Goal: Navigation & Orientation: Find specific page/section

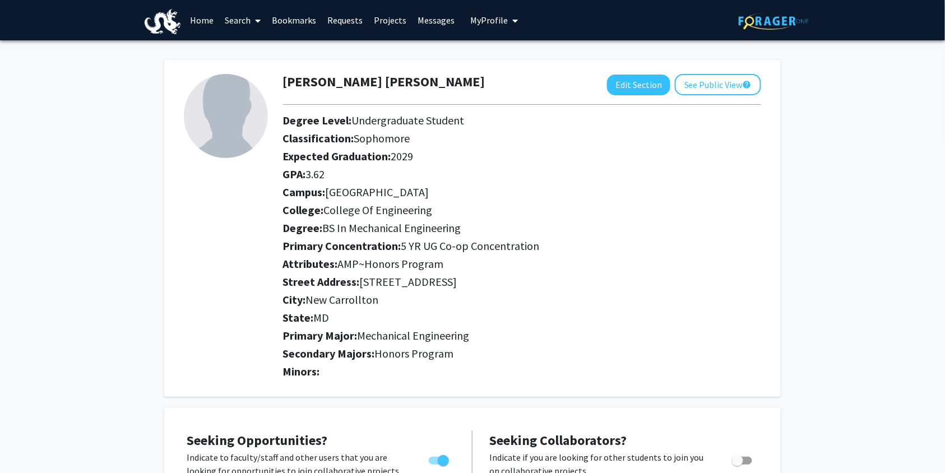
click at [277, 29] on link "Bookmarks" at bounding box center [293, 20] width 55 height 39
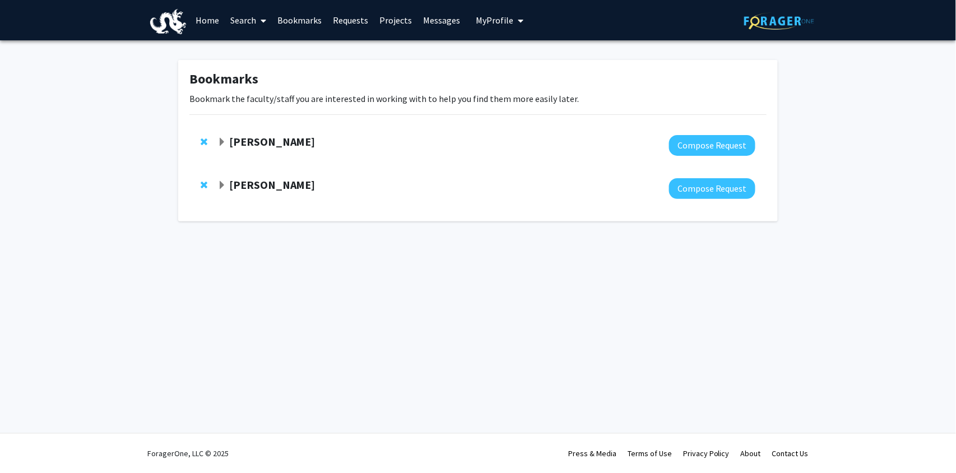
click at [261, 180] on strong "[PERSON_NAME]" at bounding box center [272, 185] width 86 height 14
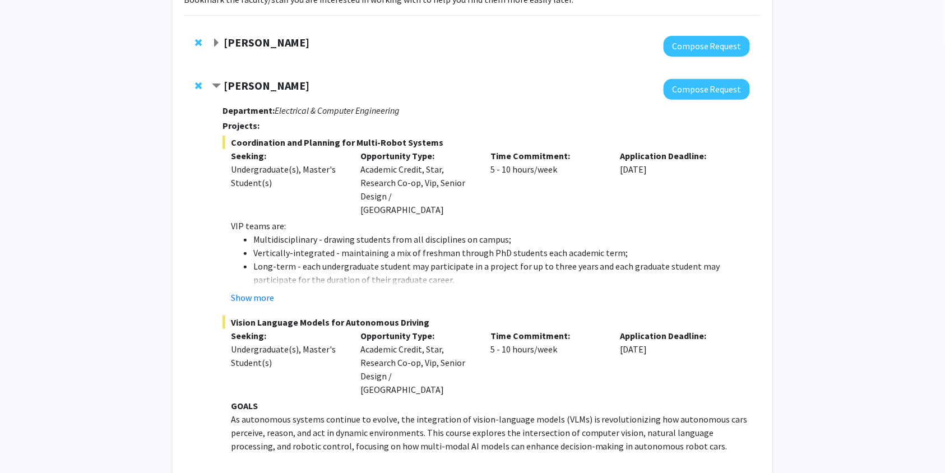
scroll to position [101, 0]
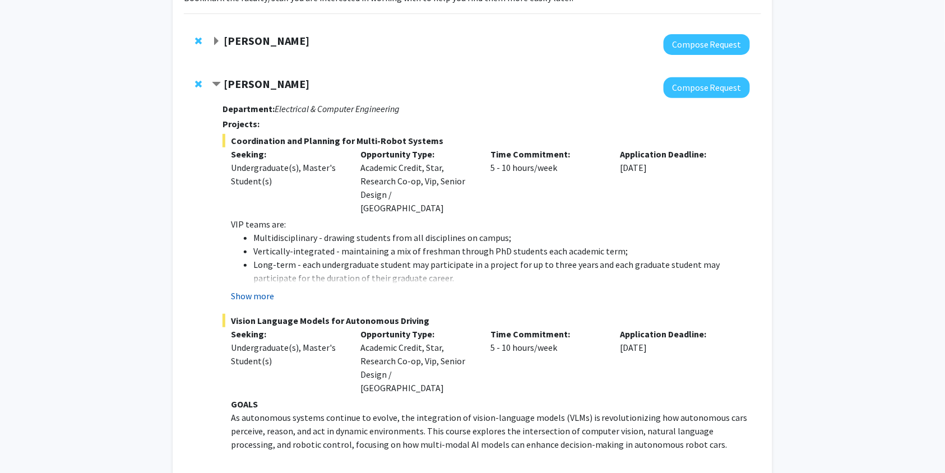
click at [260, 289] on button "Show more" at bounding box center [252, 295] width 43 height 13
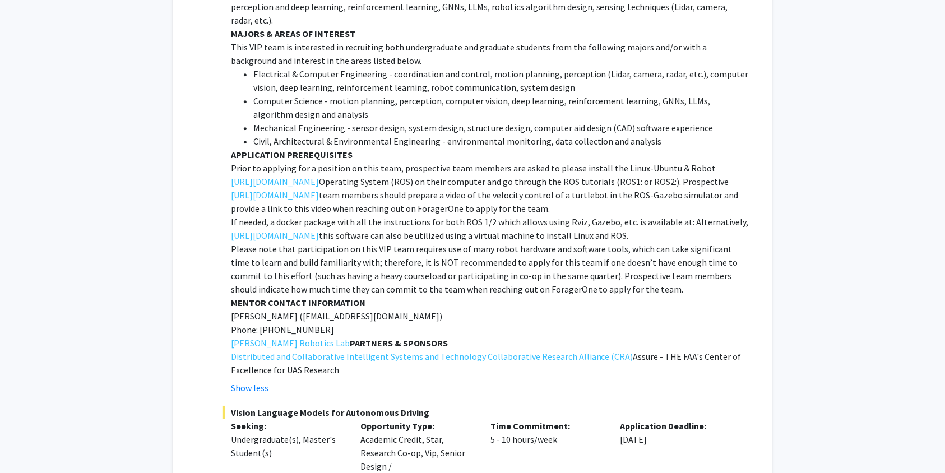
scroll to position [1086, 0]
click at [321, 310] on span "[EMAIL_ADDRESS][DOMAIN_NAME])" at bounding box center [373, 315] width 140 height 11
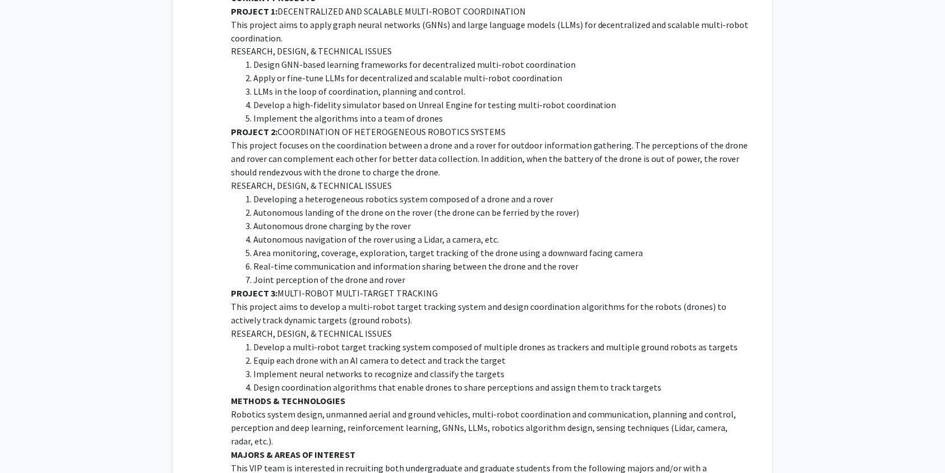
scroll to position [665, 0]
click at [231, 287] on strong "PROJECT 3:" at bounding box center [254, 292] width 47 height 11
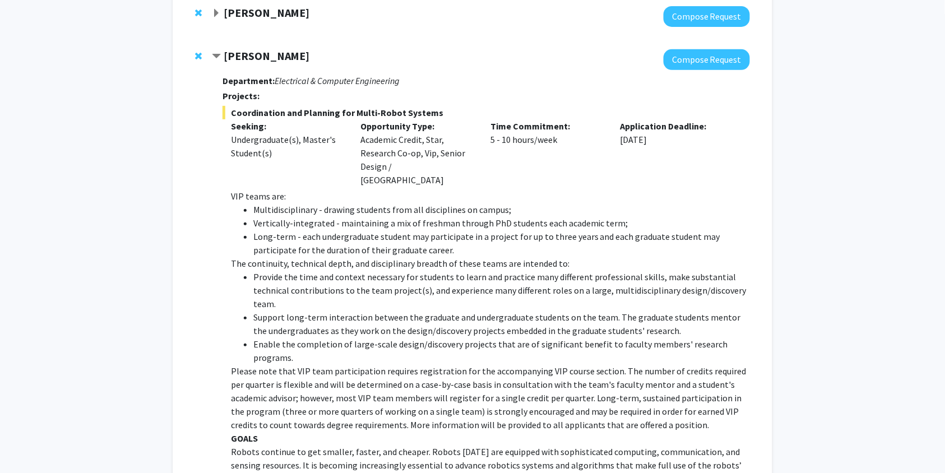
scroll to position [0, 0]
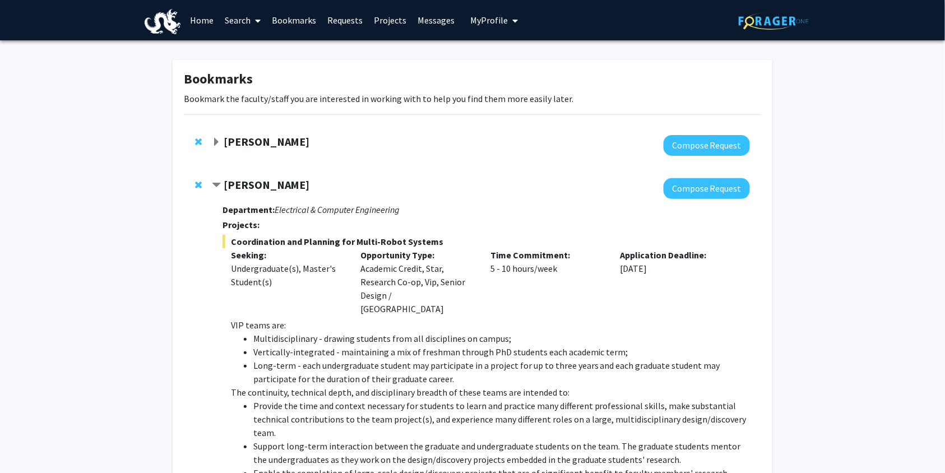
drag, startPoint x: 381, startPoint y: 52, endPoint x: 235, endPoint y: -29, distance: 167.3
click at [235, 0] on html "Skip navigation Home Search Bookmarks Requests Projects Messages My Profile [PE…" at bounding box center [472, 236] width 945 height 473
click at [220, 186] on span "Contract Lifeng Zhou Bookmark" at bounding box center [216, 185] width 9 height 9
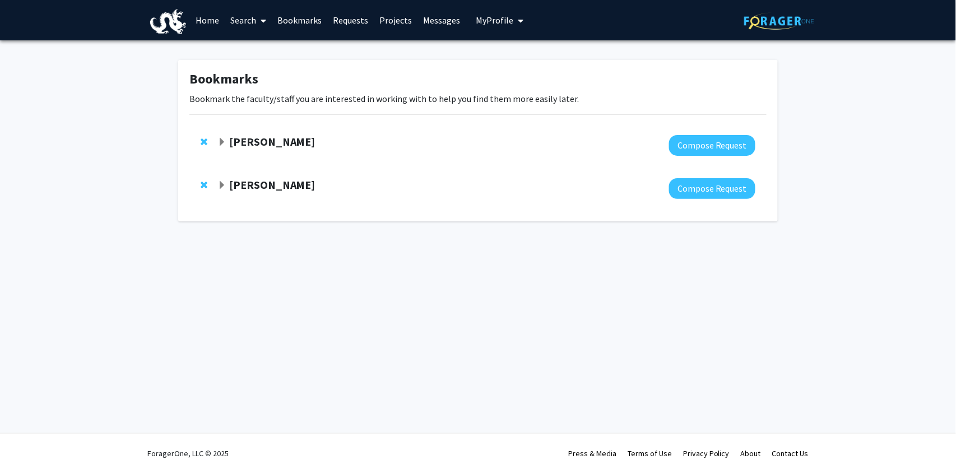
click at [259, 15] on span at bounding box center [261, 20] width 10 height 39
click at [386, 25] on link "Projects" at bounding box center [396, 20] width 44 height 39
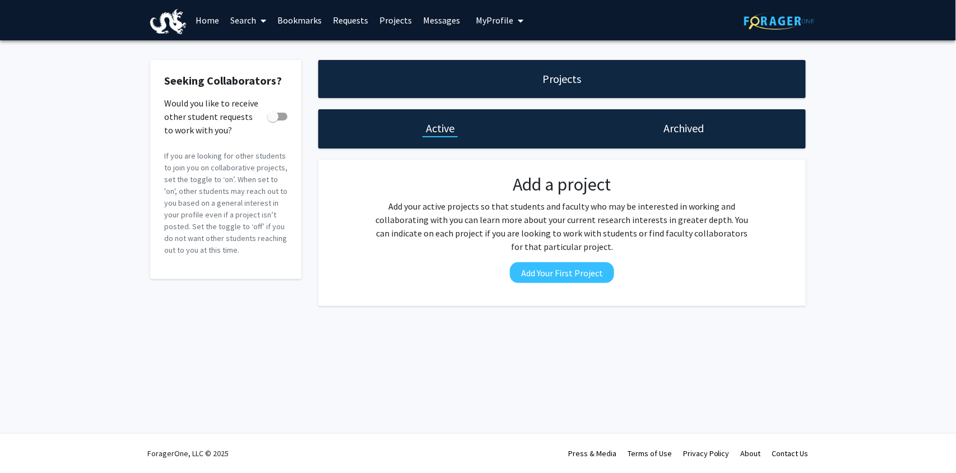
click at [559, 78] on h1 "Projects" at bounding box center [562, 79] width 39 height 16
click at [359, 20] on link "Requests" at bounding box center [350, 20] width 47 height 39
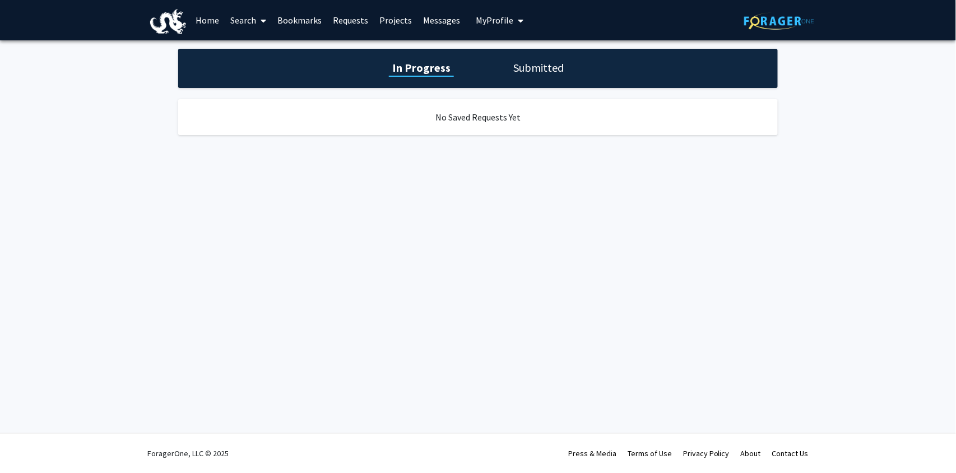
click at [386, 20] on link "Projects" at bounding box center [396, 20] width 44 height 39
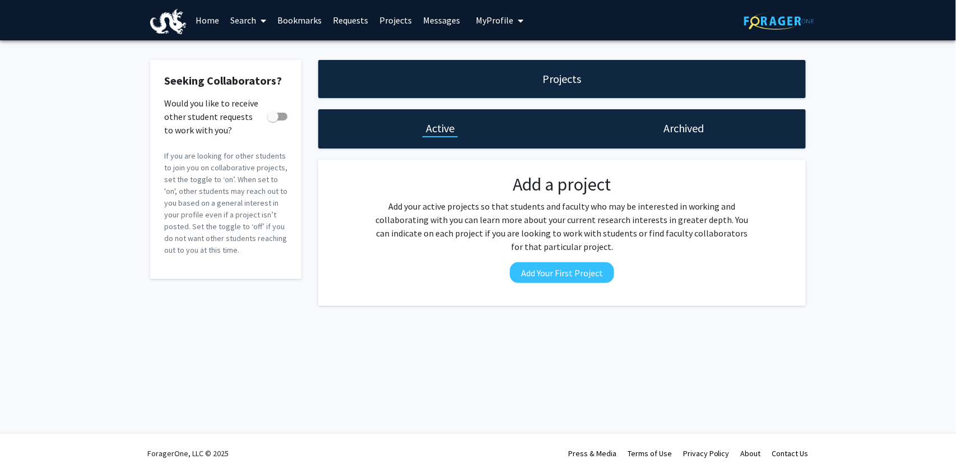
click at [499, 16] on span "My Profile" at bounding box center [495, 20] width 38 height 11
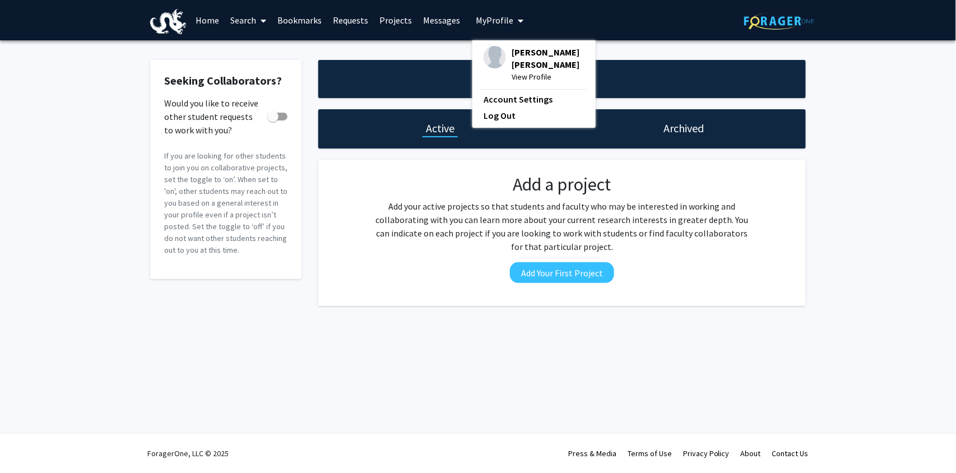
click at [232, 20] on link "Search" at bounding box center [248, 20] width 47 height 39
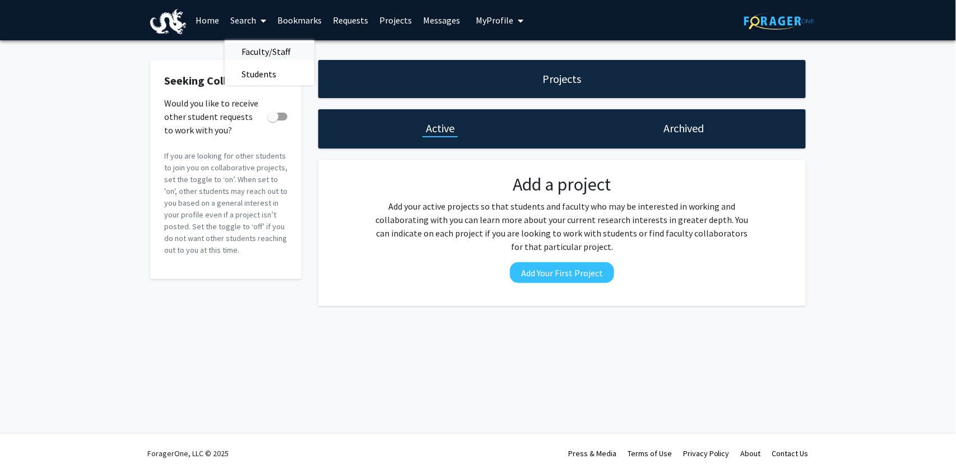
click at [259, 48] on span "Faculty/Staff" at bounding box center [266, 51] width 82 height 22
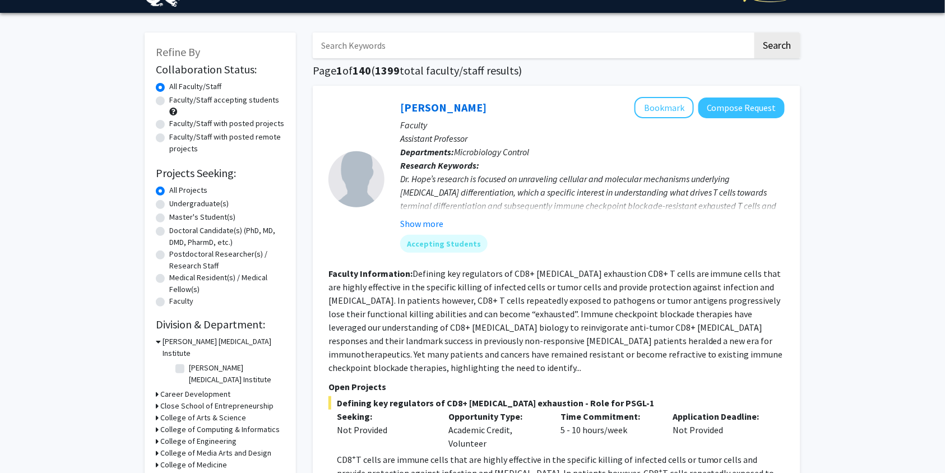
scroll to position [18, 0]
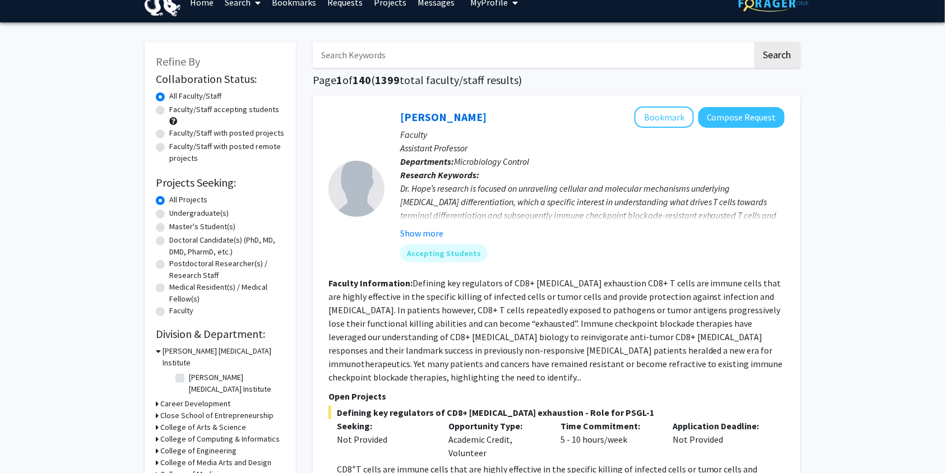
click at [447, 63] on input "Search Keywords" at bounding box center [533, 55] width 440 height 26
click at [754, 42] on button "Search" at bounding box center [777, 55] width 46 height 26
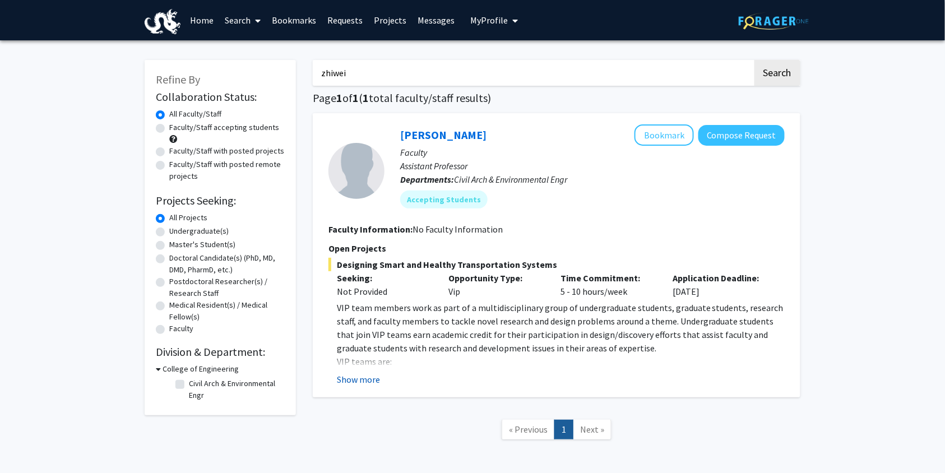
click at [368, 374] on button "Show more" at bounding box center [358, 379] width 43 height 13
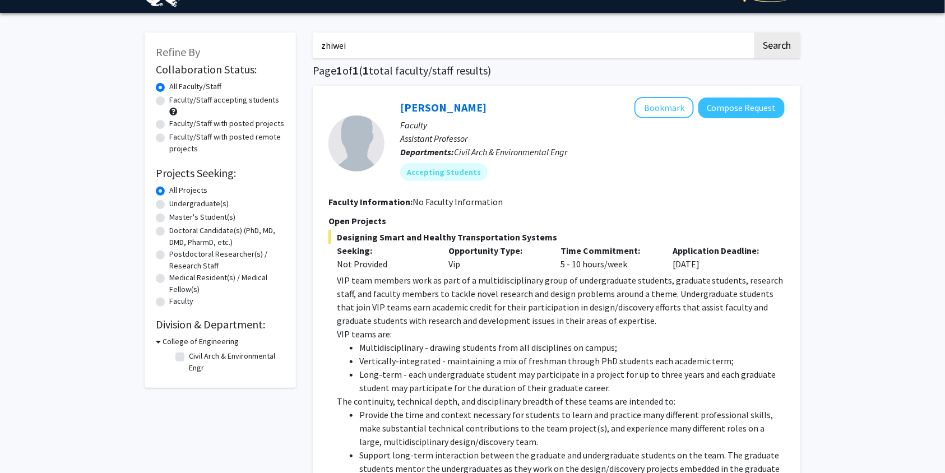
scroll to position [25, 0]
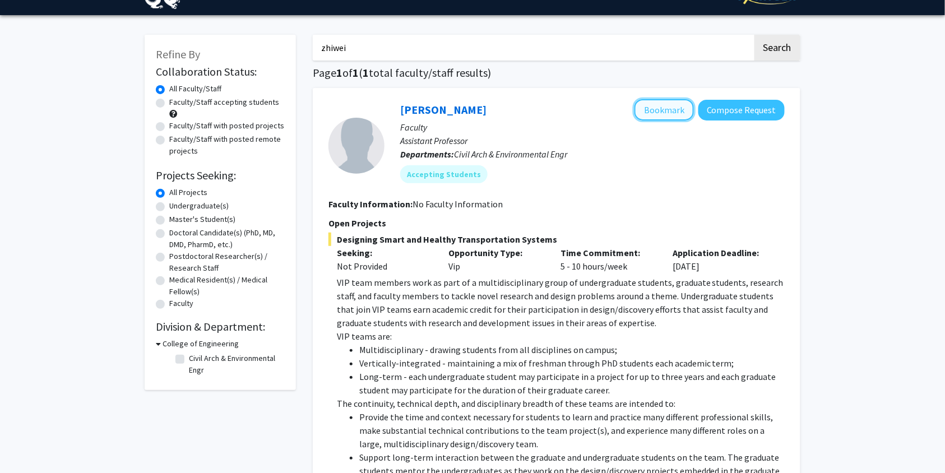
click at [670, 113] on button "Bookmark" at bounding box center [663, 109] width 59 height 21
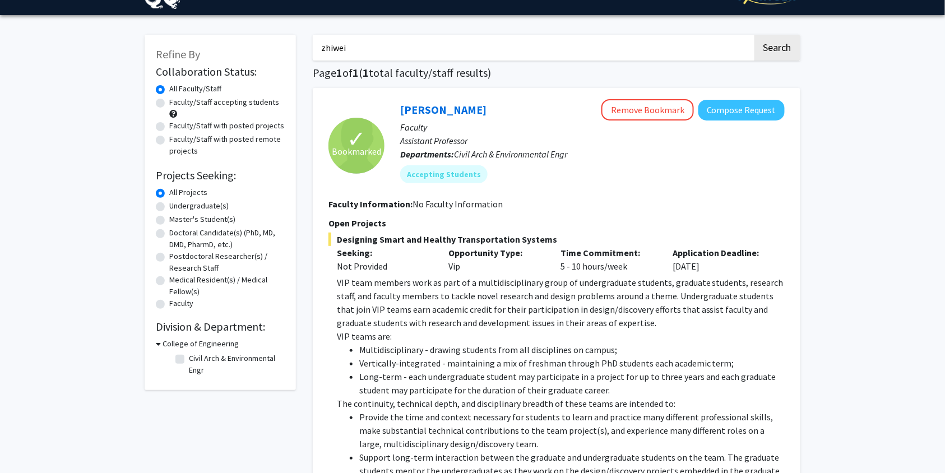
scroll to position [0, 0]
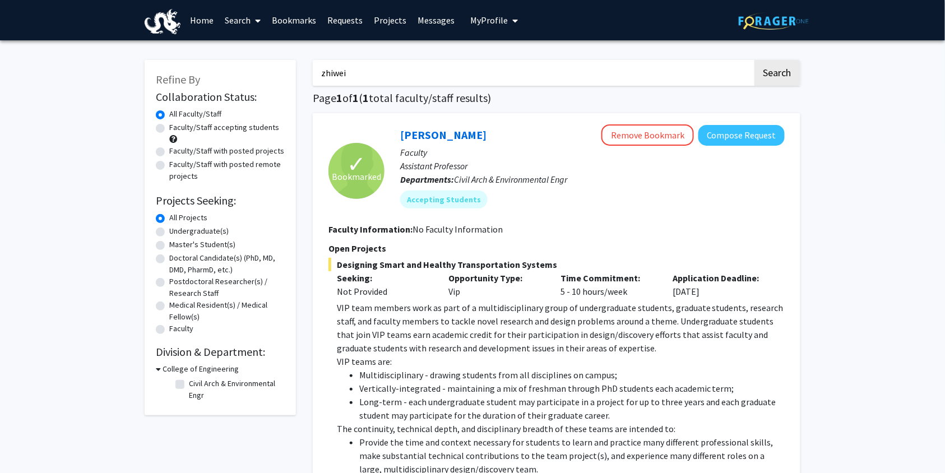
click at [415, 67] on input "zhiwei" at bounding box center [533, 73] width 440 height 26
type input "[PERSON_NAME]"
click at [754, 60] on button "Search" at bounding box center [777, 73] width 46 height 26
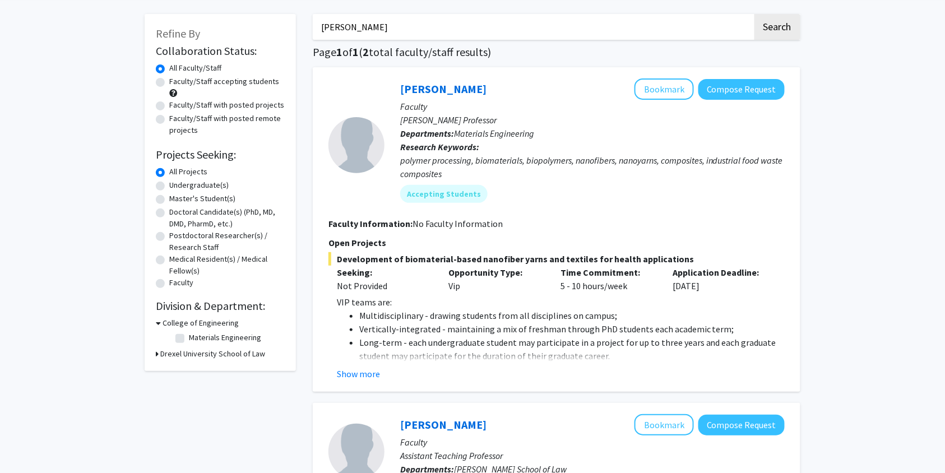
scroll to position [48, 0]
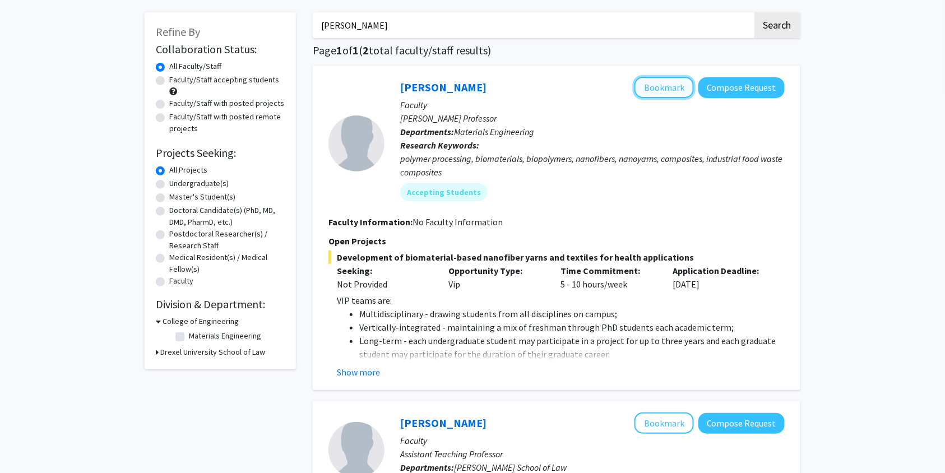
click at [658, 91] on button "Bookmark" at bounding box center [663, 87] width 59 height 21
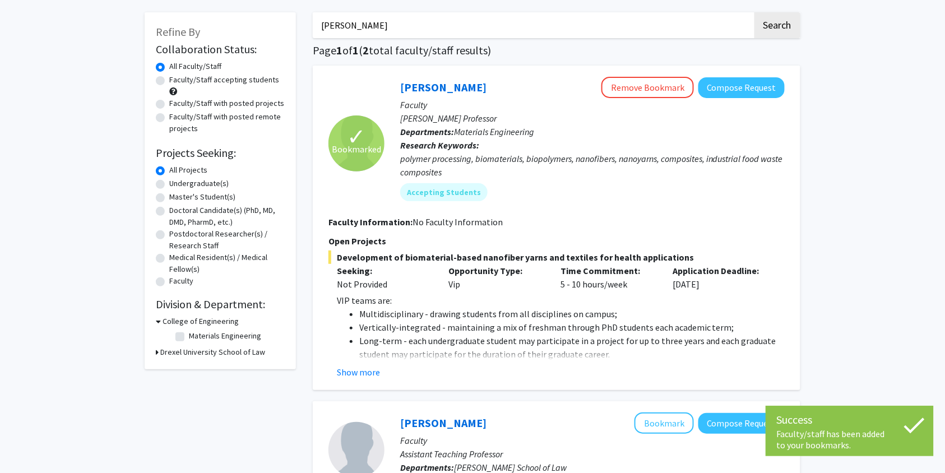
scroll to position [0, 0]
